Goal: Information Seeking & Learning: Understand process/instructions

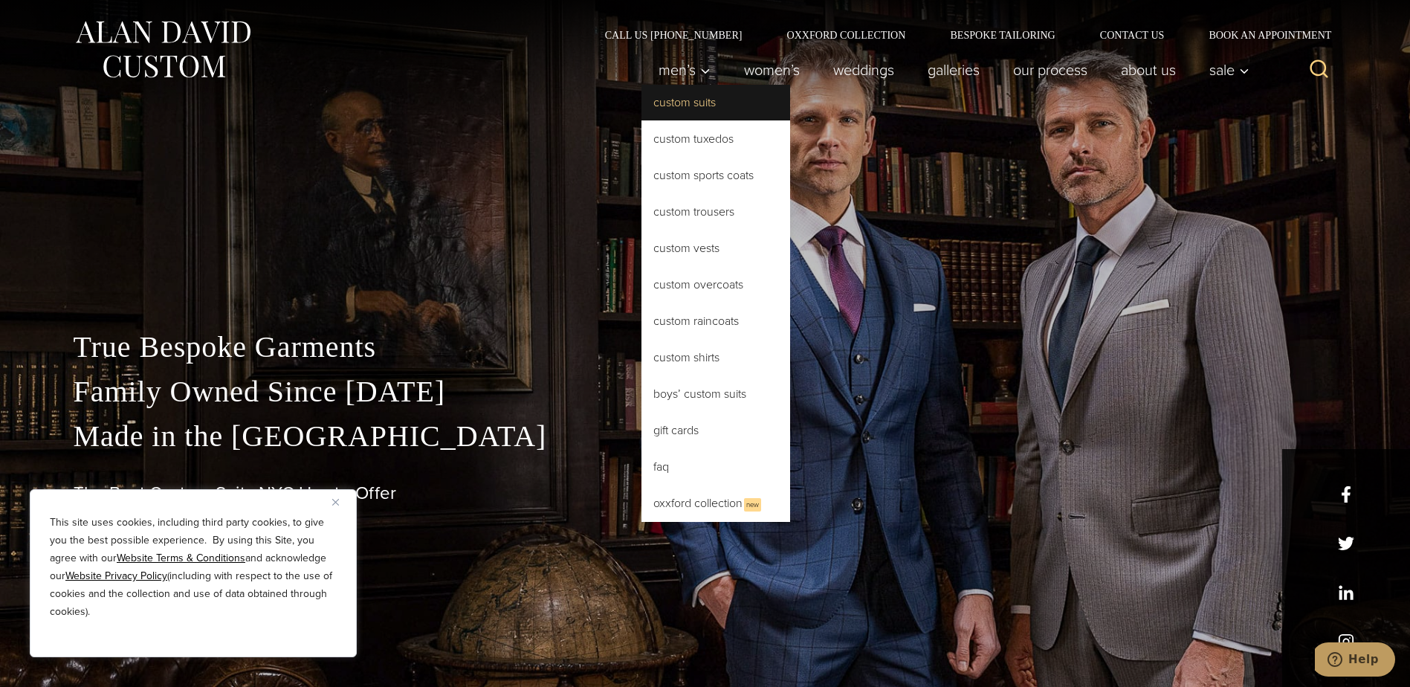
click at [667, 101] on link "Custom Suits" at bounding box center [715, 103] width 149 height 36
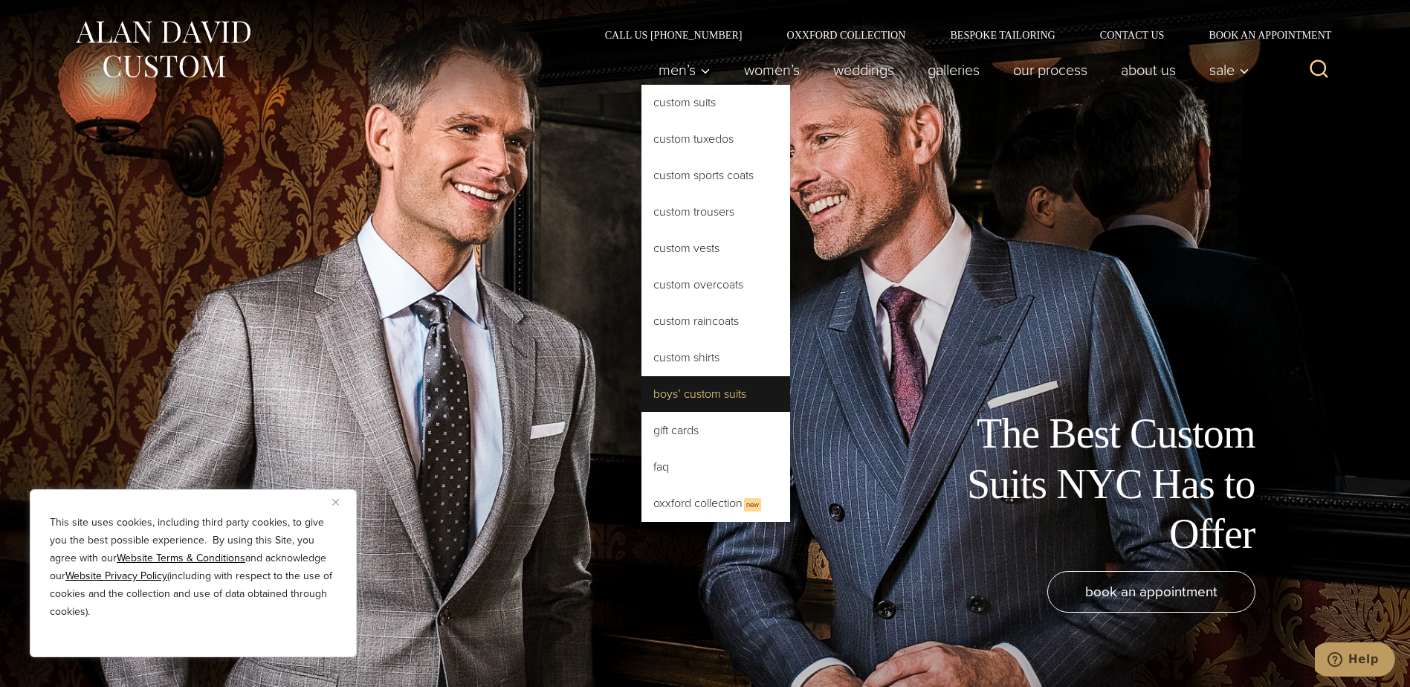
click at [696, 396] on link "Boys’ Custom Suits" at bounding box center [715, 394] width 149 height 36
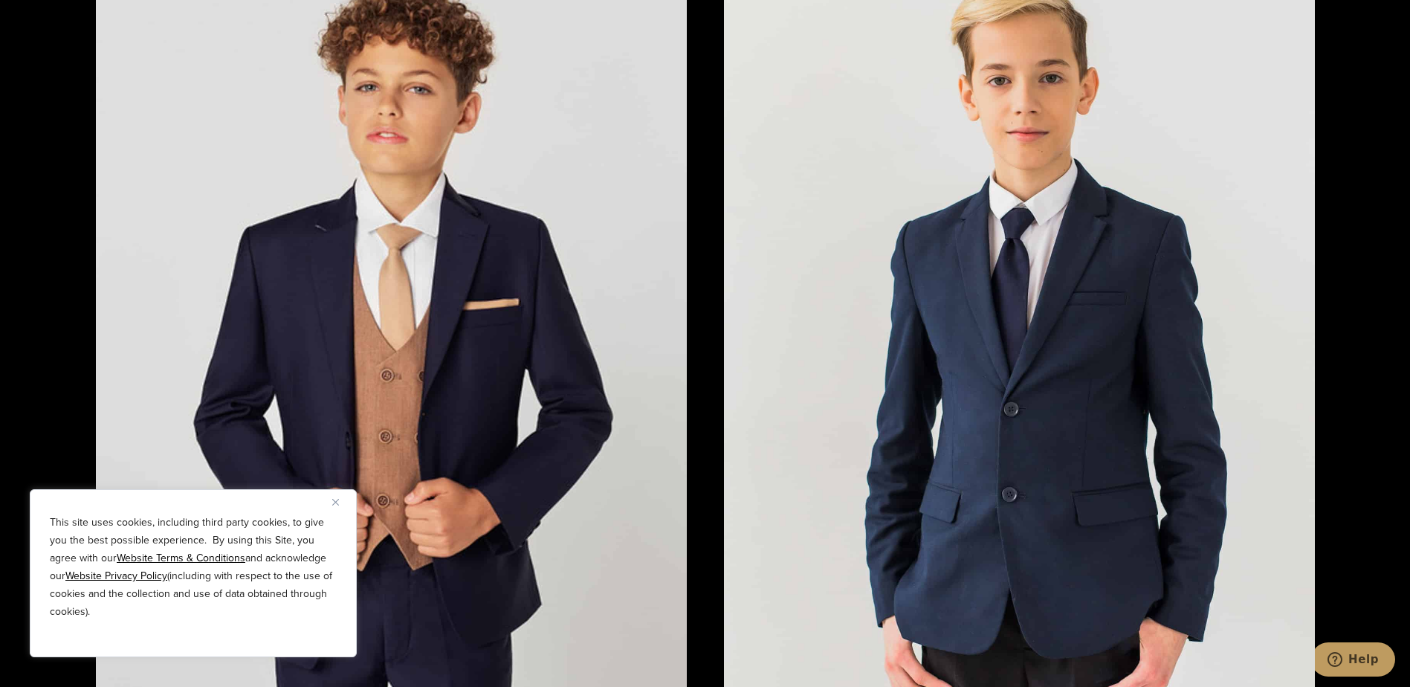
scroll to position [2898, 0]
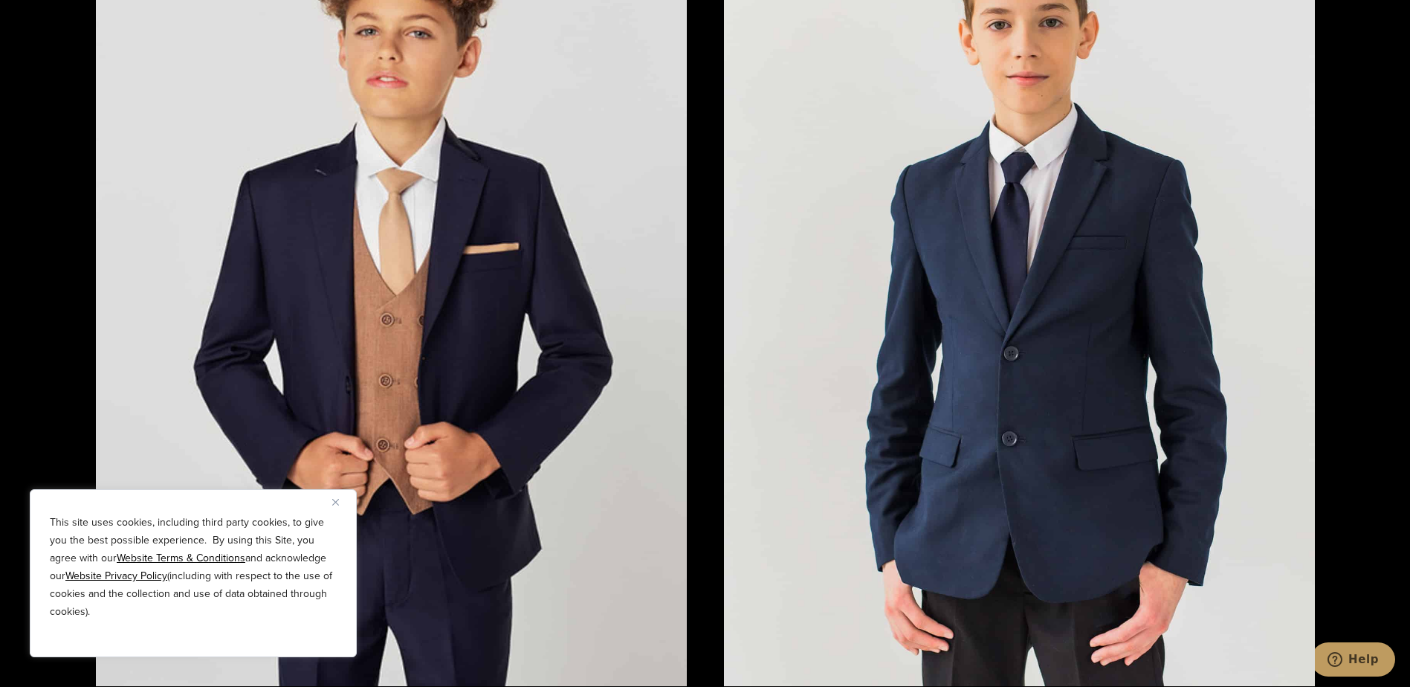
click at [337, 500] on img "Close" at bounding box center [335, 502] width 7 height 7
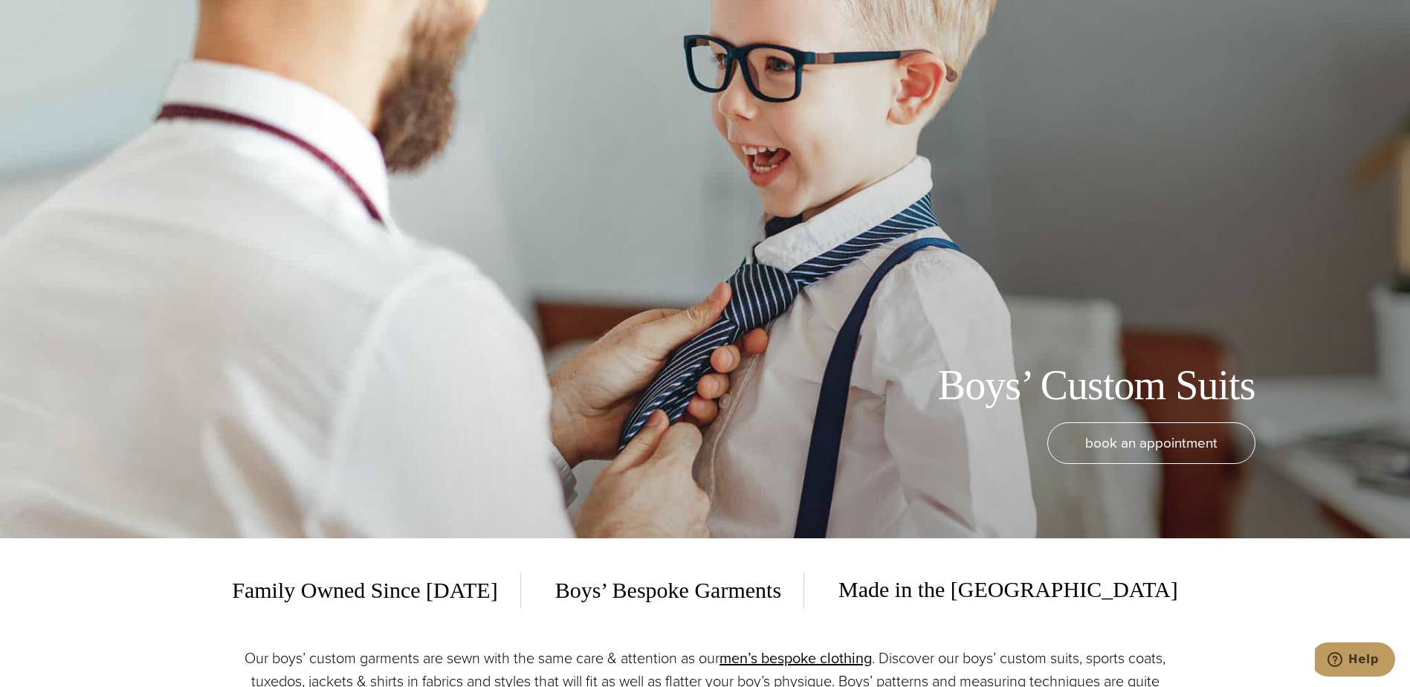
scroll to position [0, 0]
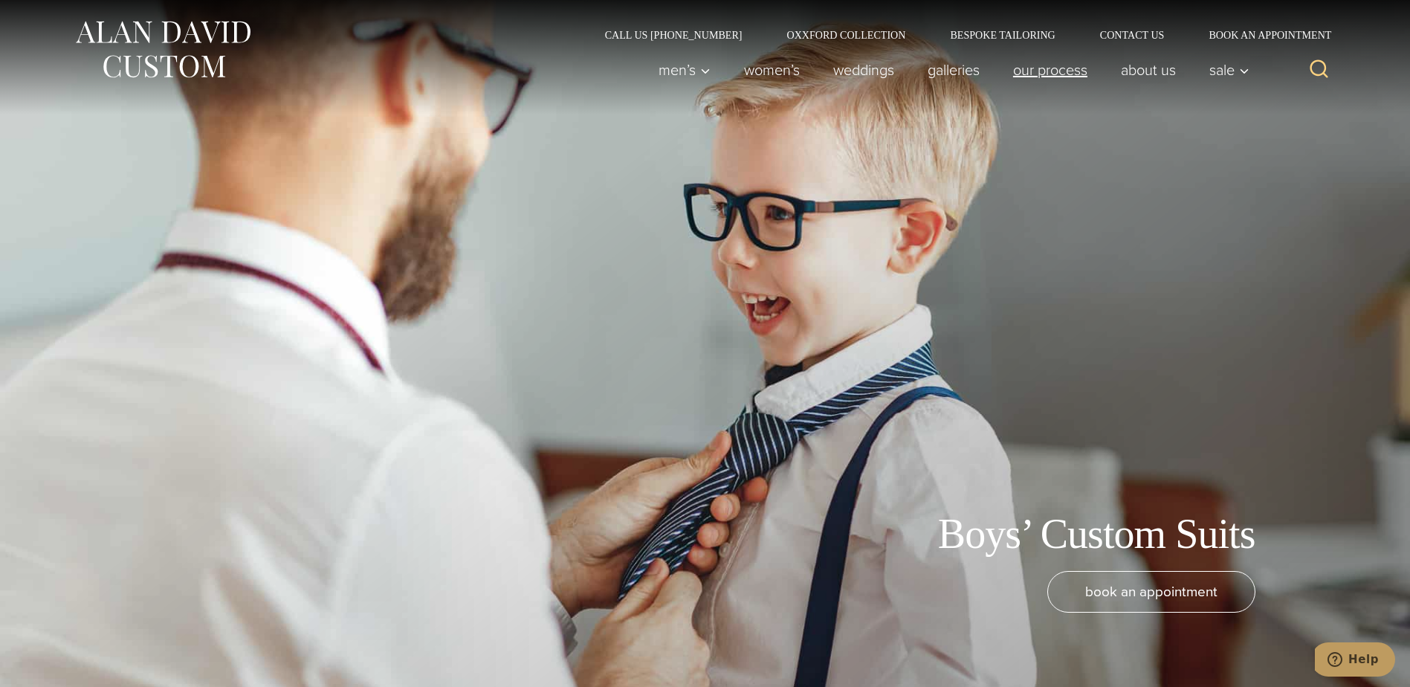
click at [1043, 71] on link "Our Process" at bounding box center [1050, 70] width 108 height 30
